Goal: Information Seeking & Learning: Check status

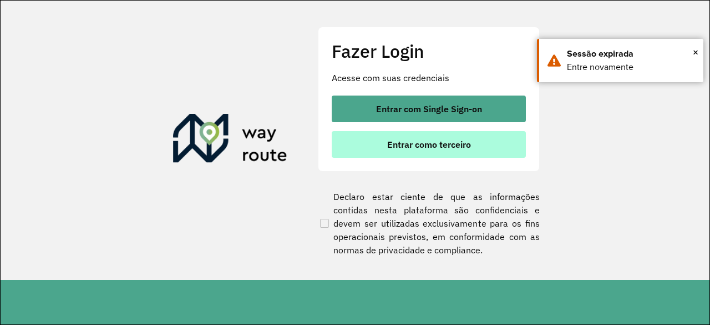
click at [433, 143] on span "Entrar como terceiro" at bounding box center [429, 144] width 84 height 9
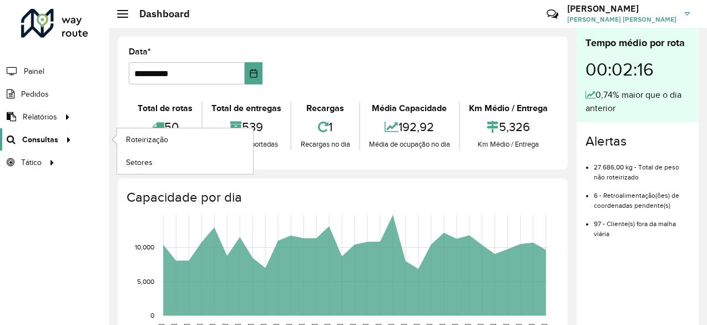
click at [52, 136] on span "Consultas" at bounding box center [40, 140] width 36 height 12
click at [141, 142] on span "Roteirização" at bounding box center [148, 140] width 45 height 12
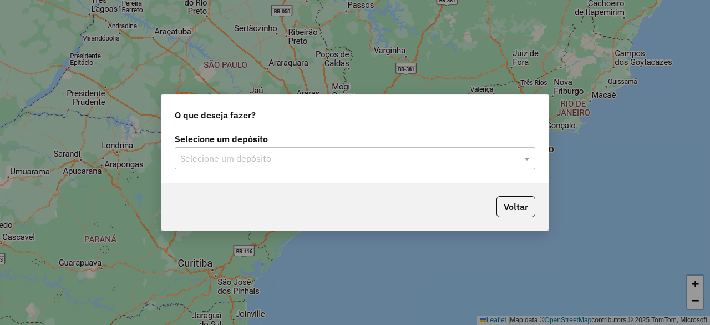
click at [366, 170] on div "Selecione um depósito Selecione um depósito" at bounding box center [354, 156] width 387 height 52
click at [376, 161] on input "text" at bounding box center [343, 158] width 327 height 13
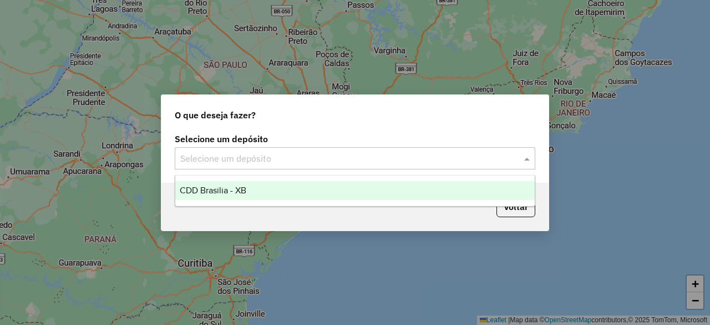
click at [342, 186] on div "CDD Brasilia - XB" at bounding box center [354, 190] width 359 height 19
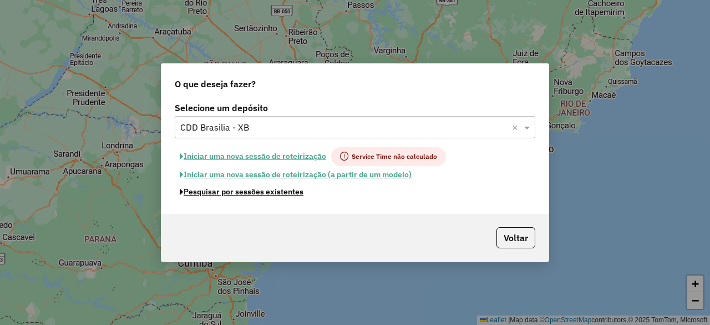
click at [271, 193] on button "Pesquisar por sessões existentes" at bounding box center [242, 191] width 134 height 17
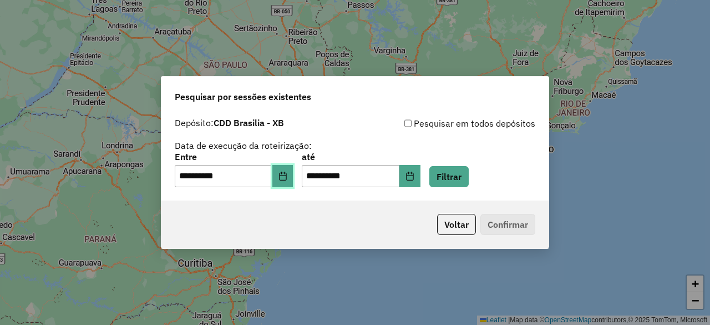
click at [285, 172] on button "Choose Date" at bounding box center [282, 176] width 21 height 22
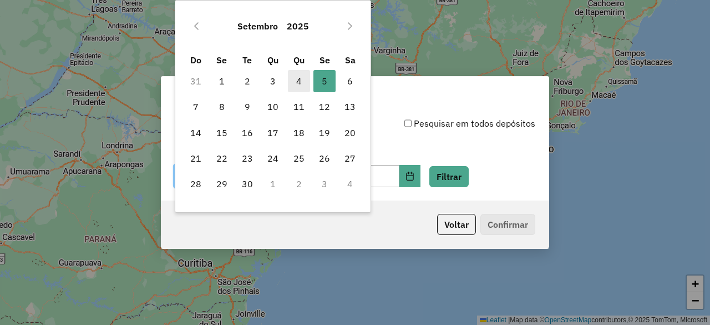
click at [300, 80] on span "4" at bounding box center [299, 81] width 22 height 22
type input "**********"
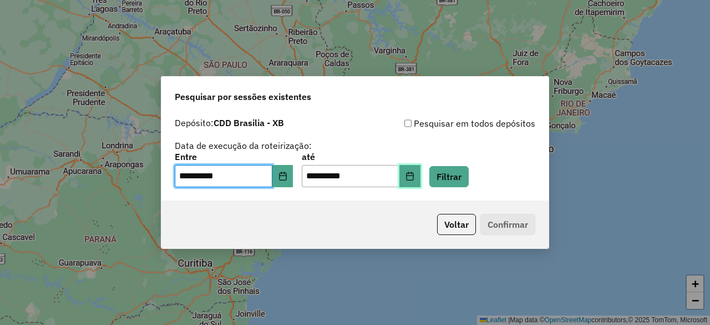
click at [414, 175] on icon "Choose Date" at bounding box center [410, 175] width 9 height 9
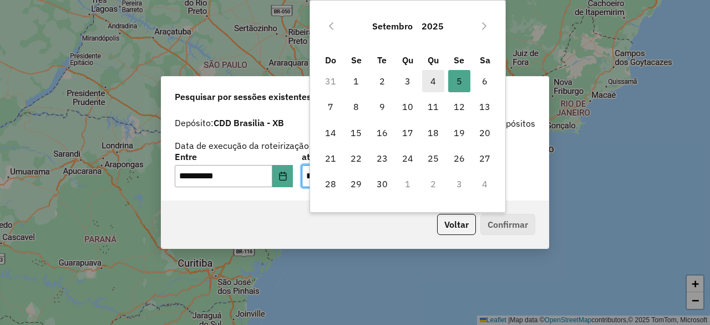
click at [432, 78] on span "4" at bounding box center [433, 81] width 22 height 22
type input "**********"
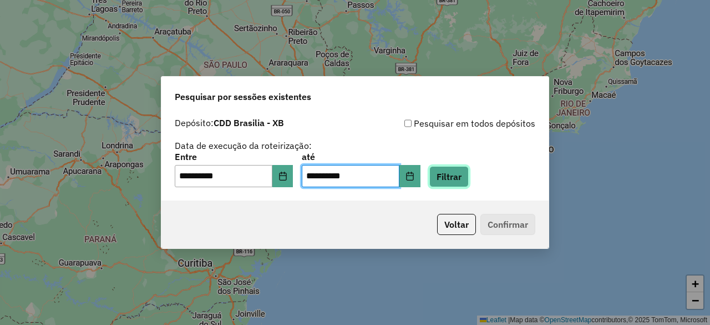
click at [467, 178] on button "Filtrar" at bounding box center [448, 176] width 39 height 21
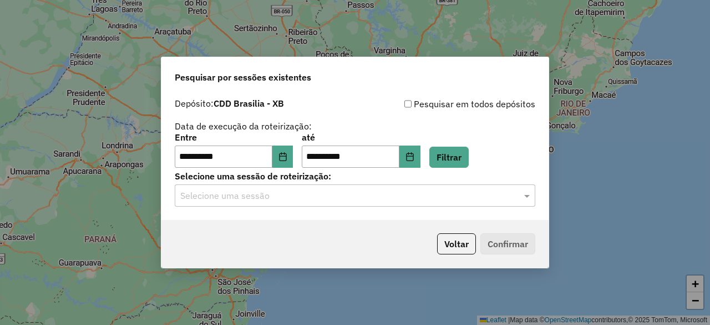
click at [455, 195] on input "text" at bounding box center [343, 195] width 327 height 13
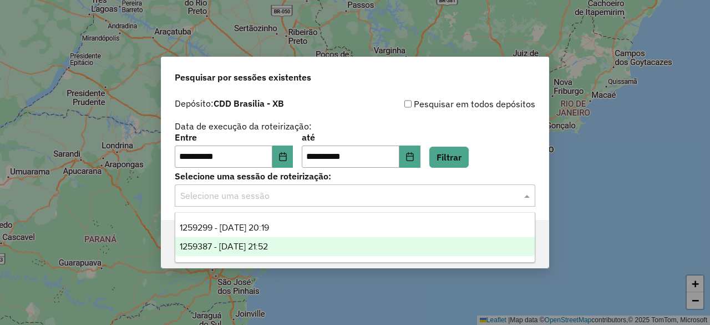
click at [350, 245] on div "1259387 - 04/09/2025 21:52" at bounding box center [354, 246] width 359 height 19
click at [450, 194] on input "text" at bounding box center [343, 195] width 327 height 13
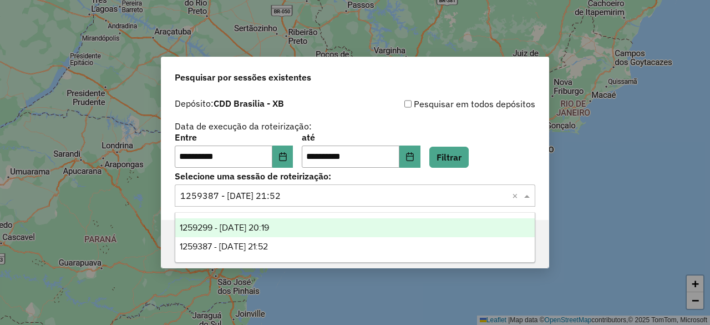
click at [350, 226] on div "1259299 - 04/09/2025 20:19" at bounding box center [354, 227] width 359 height 19
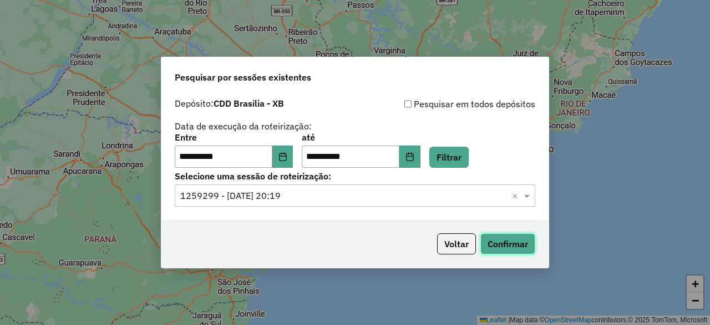
click at [508, 250] on button "Confirmar" at bounding box center [508, 243] width 55 height 21
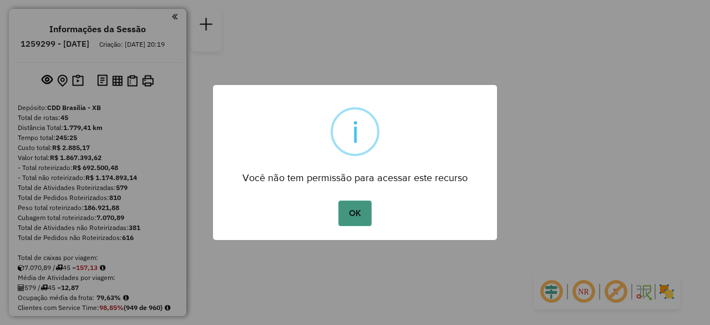
click at [355, 208] on button "OK" at bounding box center [354, 213] width 33 height 26
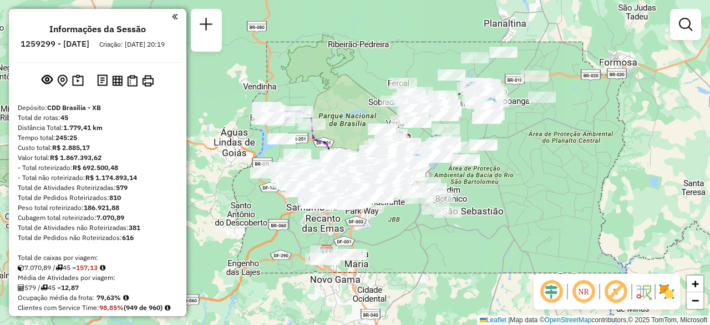
click at [186, 24] on div "Janela de atendimento Grade de atendimento Capacidade Transportadoras Veículos …" at bounding box center [355, 162] width 710 height 325
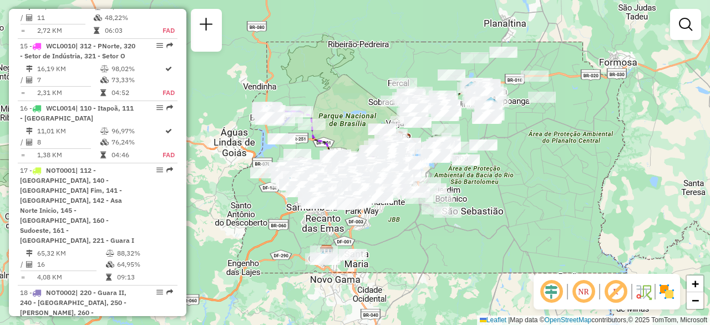
scroll to position [1506, 0]
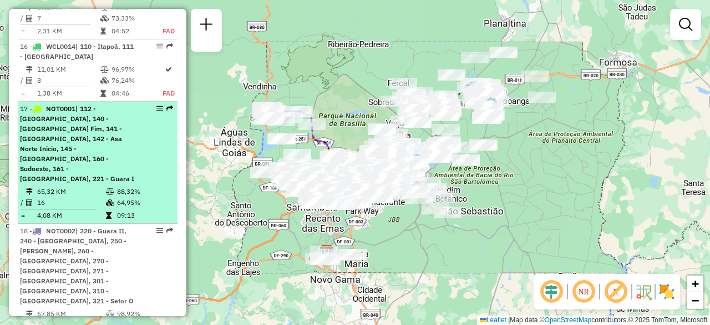
click at [79, 104] on span "| 112 - [GEOGRAPHIC_DATA], 140 - [GEOGRAPHIC_DATA] Fim, 141 - [GEOGRAPHIC_DATA]…" at bounding box center [77, 143] width 114 height 78
select select "**********"
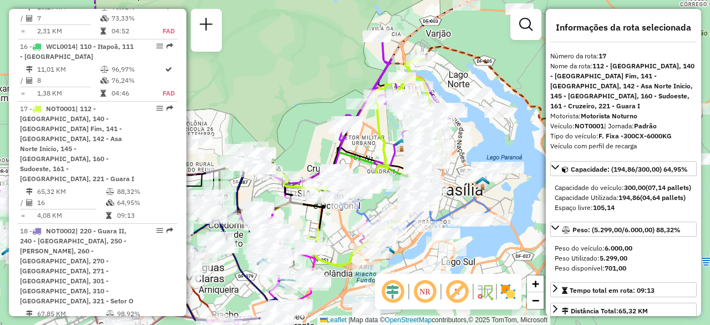
click at [416, 288] on em at bounding box center [425, 291] width 27 height 27
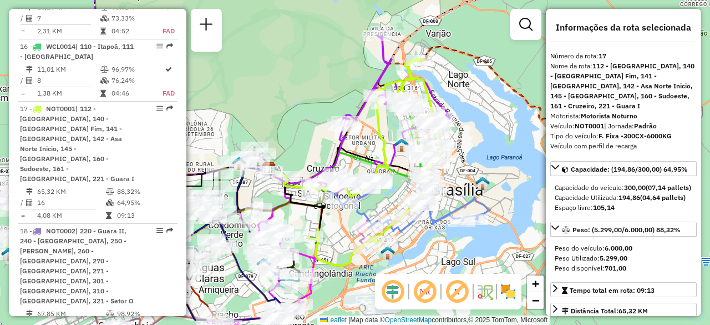
click at [392, 289] on em at bounding box center [393, 291] width 27 height 27
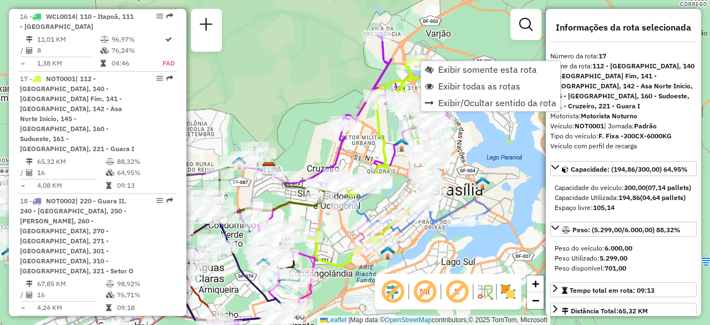
scroll to position [1556, 0]
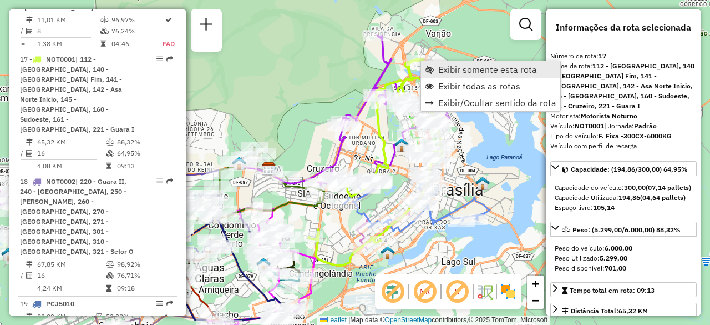
click at [442, 65] on span "Exibir somente esta rota" at bounding box center [487, 69] width 99 height 9
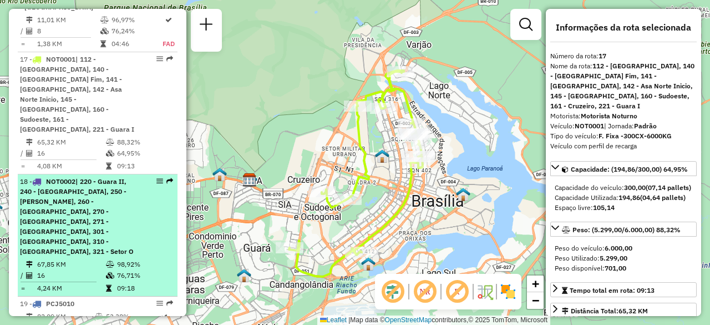
click at [102, 176] on div "18 - NOT0002 | 220 - Guara II, 240 - Aguas Claras, 250 - [PERSON_NAME], 260 - […" at bounding box center [79, 216] width 118 height 80
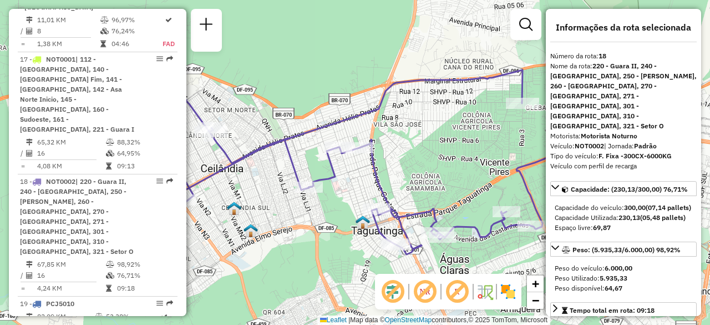
drag, startPoint x: 361, startPoint y: 133, endPoint x: 393, endPoint y: 143, distance: 33.5
click at [393, 143] on div "Janela de atendimento Grade de atendimento Capacidade Transportadoras Veículos …" at bounding box center [355, 162] width 710 height 325
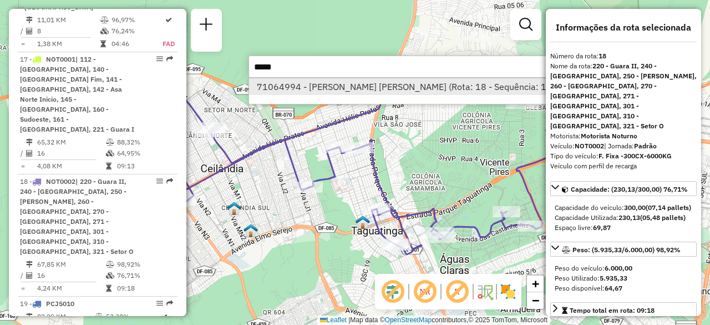
type input "*****"
click at [379, 89] on li "71064994 - [PERSON_NAME] [PERSON_NAME] (Rota: 18 - Sequência: 15)" at bounding box center [415, 86] width 332 height 17
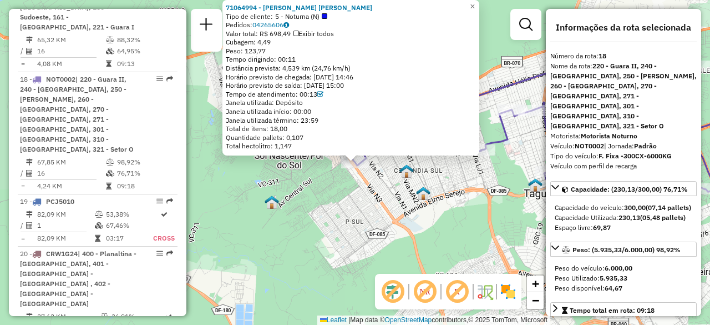
scroll to position [1658, 0]
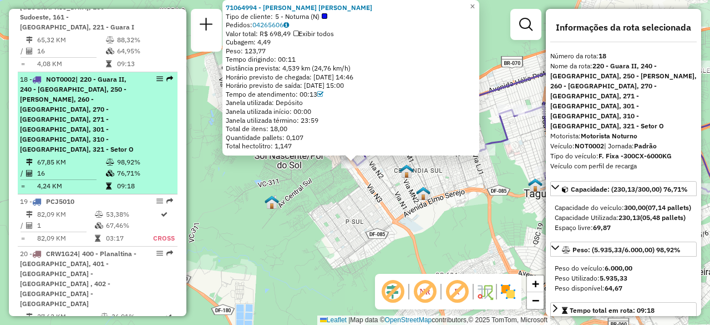
click at [101, 75] on span "| 220 - Guara II, 240 - [GEOGRAPHIC_DATA], 250 - [PERSON_NAME], 260 - [GEOGRAPH…" at bounding box center [77, 114] width 114 height 78
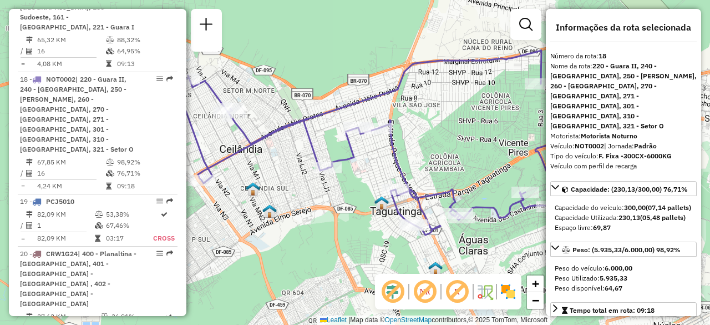
drag, startPoint x: 313, startPoint y: 76, endPoint x: 364, endPoint y: 66, distance: 52.0
click at [364, 66] on div "Janela de atendimento Grade de atendimento Capacidade Transportadoras Veículos …" at bounding box center [355, 162] width 710 height 325
